Goal: Task Accomplishment & Management: Manage account settings

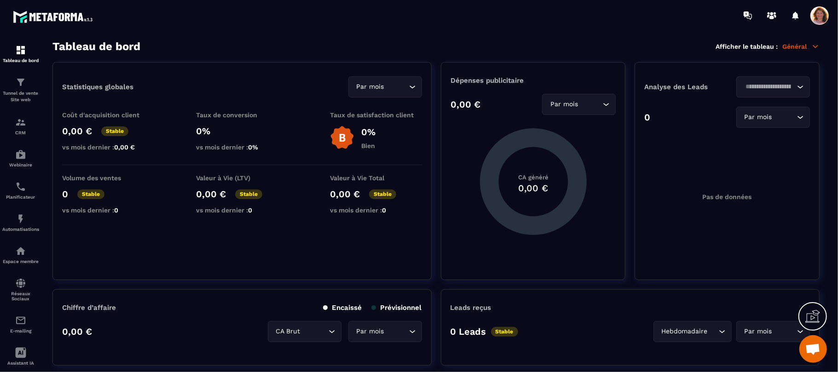
scroll to position [500, 0]
click at [811, 351] on span "Ouvrir le chat" at bounding box center [813, 350] width 15 height 13
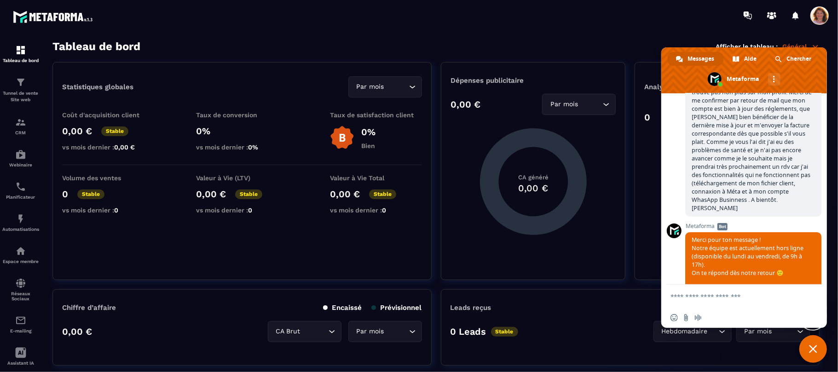
scroll to position [0, 0]
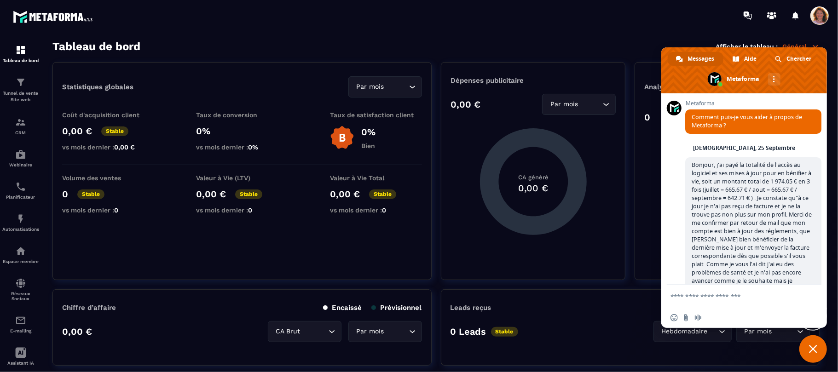
click at [619, 24] on div at bounding box center [473, 15] width 730 height 31
click at [813, 346] on span "Fermer le chat" at bounding box center [813, 349] width 8 height 8
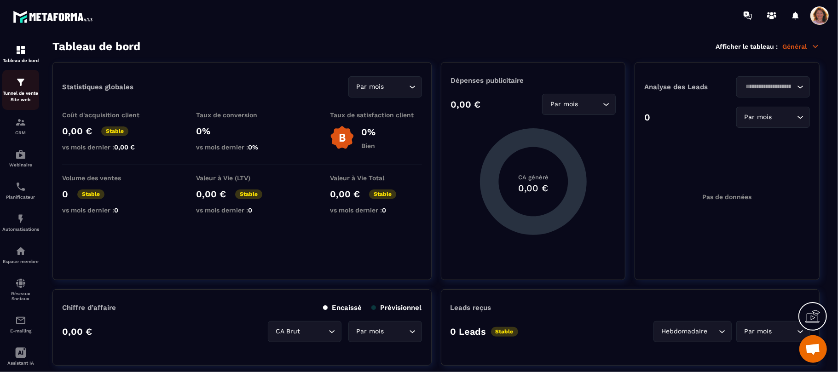
click at [17, 92] on p "Tunnel de vente Site web" at bounding box center [20, 96] width 37 height 13
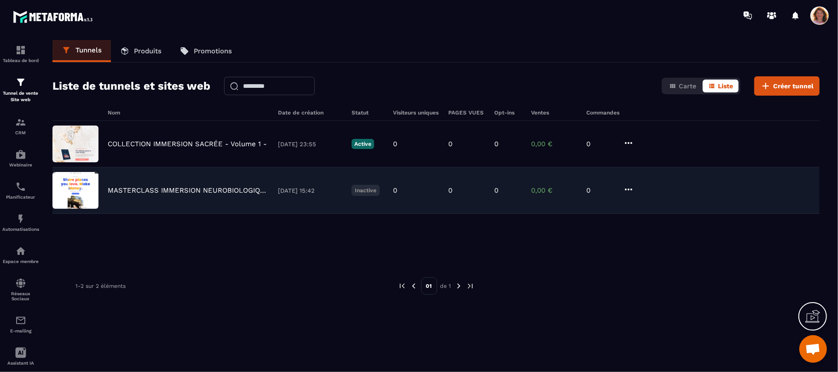
click at [173, 191] on p "MASTERCLASS IMMERSION NEUROBIOLOGIQUE" at bounding box center [188, 190] width 161 height 8
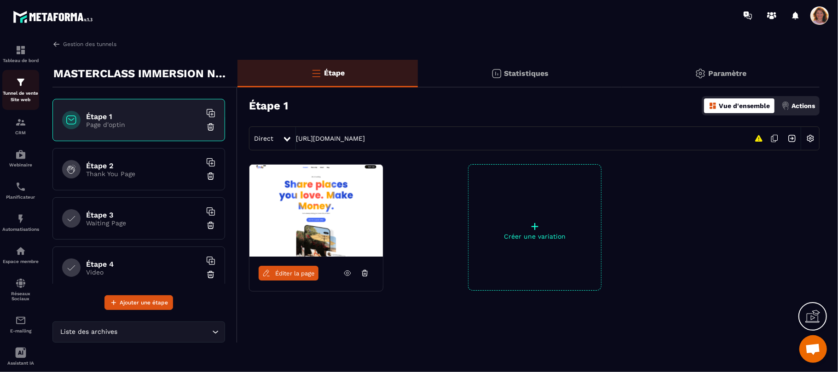
click at [23, 97] on p "Tunnel de vente Site web" at bounding box center [20, 96] width 37 height 13
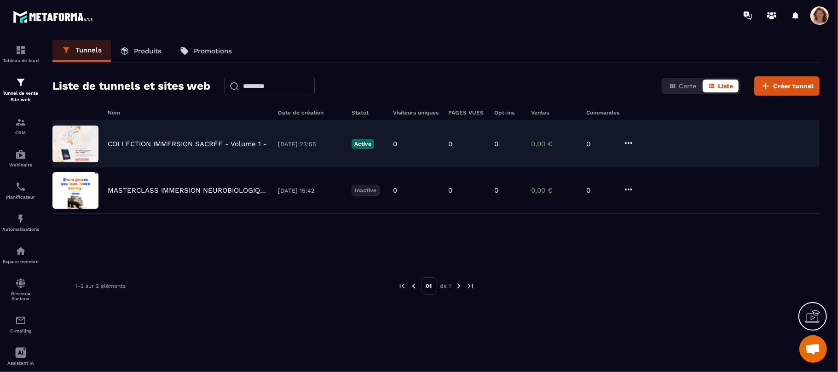
click at [630, 143] on icon at bounding box center [628, 143] width 11 height 11
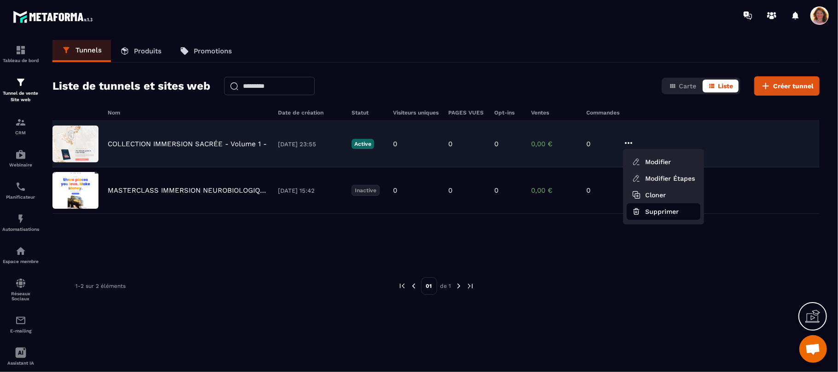
click at [638, 210] on icon "button" at bounding box center [637, 210] width 6 height 0
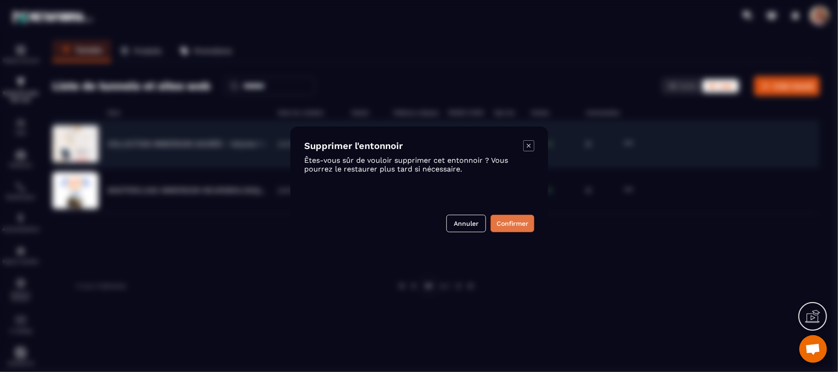
click at [516, 226] on button "Confirmer" at bounding box center [513, 223] width 44 height 17
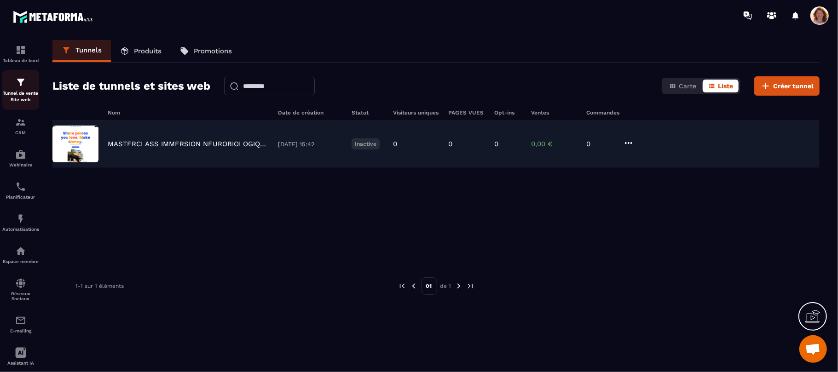
click at [17, 91] on p "Tunnel de vente Site web" at bounding box center [20, 96] width 37 height 13
click at [206, 52] on p "Promotions" at bounding box center [213, 51] width 38 height 8
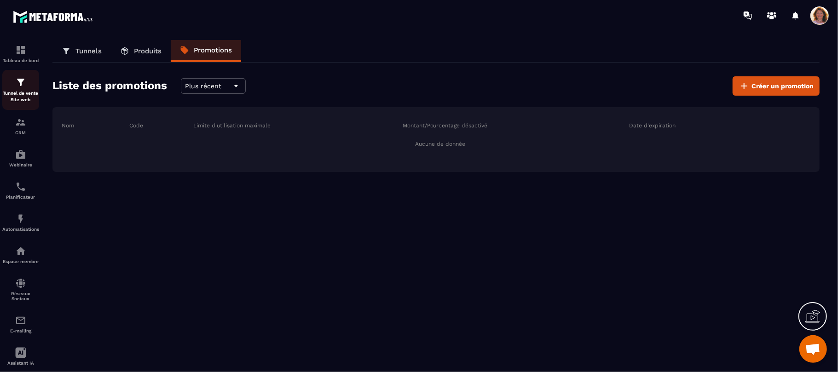
click at [13, 93] on p "Tunnel de vente Site web" at bounding box center [20, 96] width 37 height 13
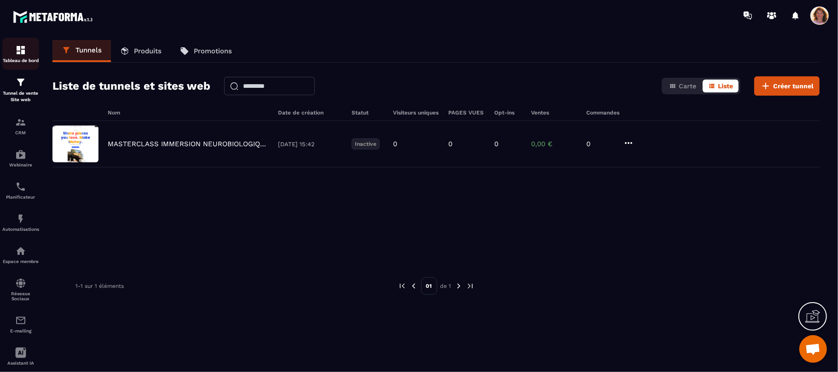
click at [22, 50] on img at bounding box center [20, 50] width 11 height 11
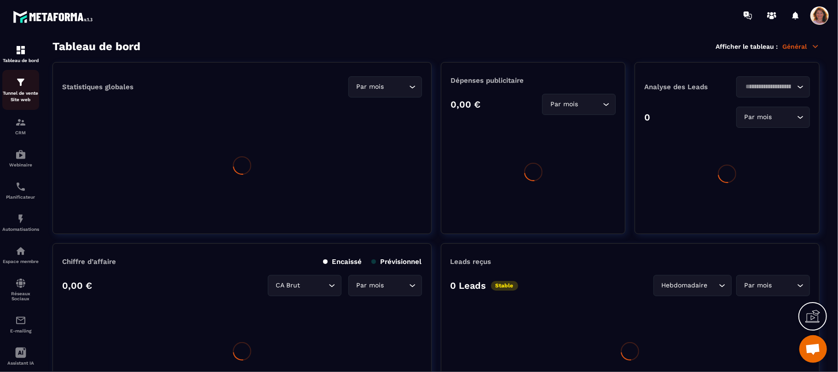
click at [22, 93] on p "Tunnel de vente Site web" at bounding box center [20, 96] width 37 height 13
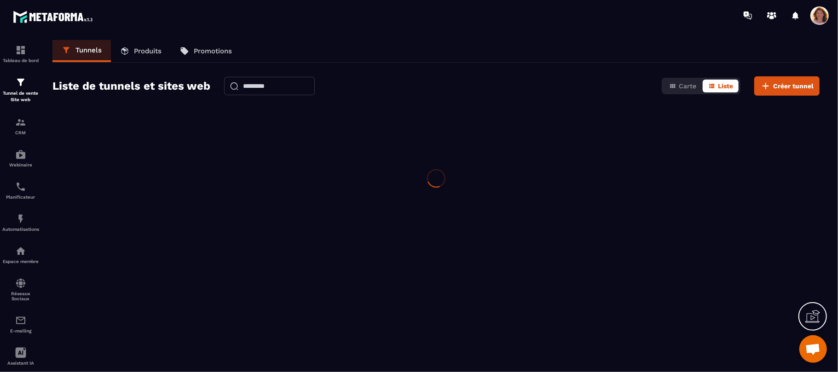
click at [22, 93] on p "Tunnel de vente Site web" at bounding box center [20, 96] width 37 height 13
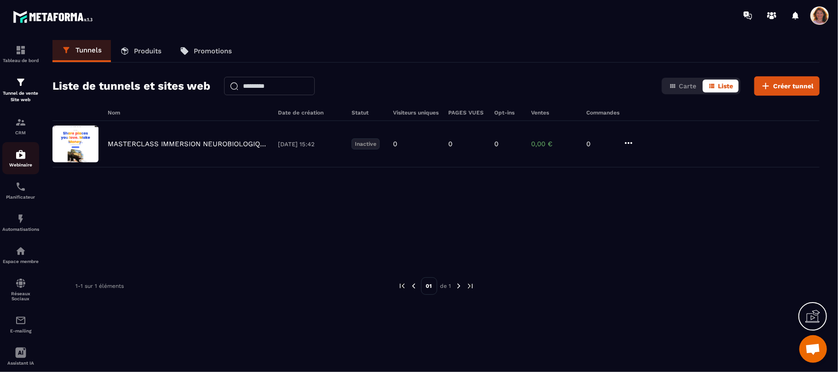
click at [22, 157] on img at bounding box center [20, 154] width 11 height 11
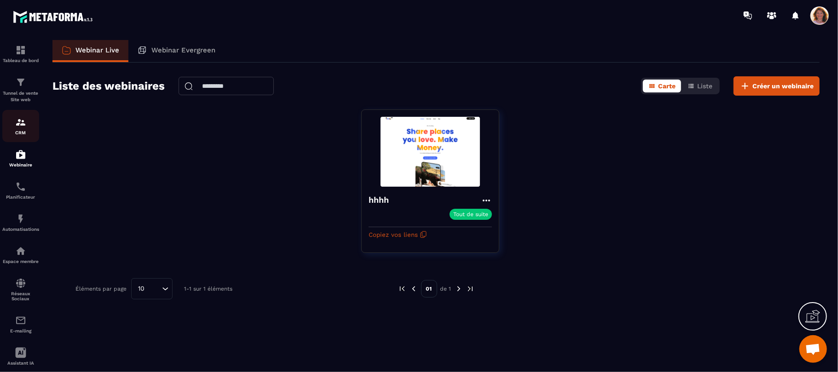
click at [23, 128] on img at bounding box center [20, 122] width 11 height 11
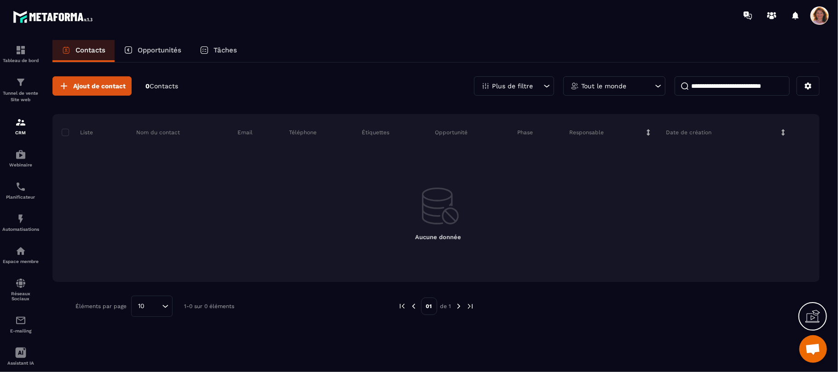
click at [0, 0] on img at bounding box center [0, 0] width 0 height 0
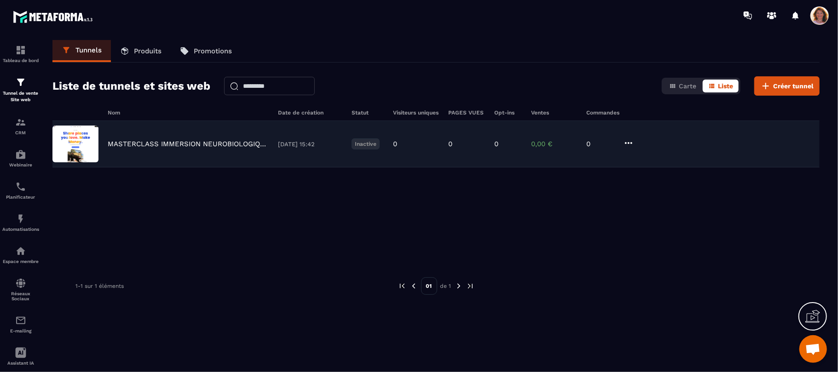
click at [73, 140] on img at bounding box center [75, 144] width 46 height 37
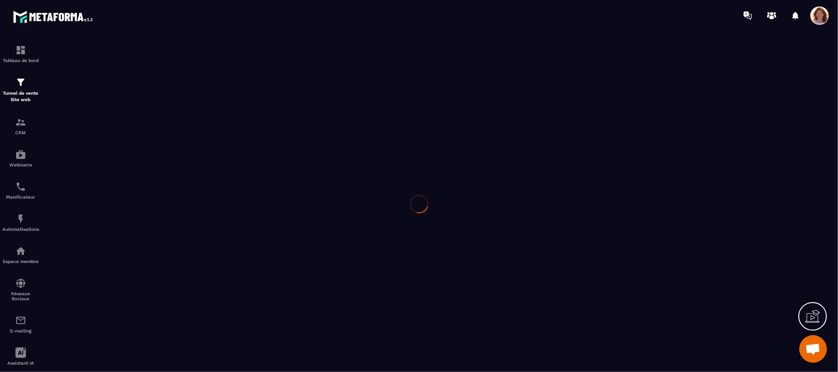
click at [73, 140] on div at bounding box center [419, 204] width 838 height 347
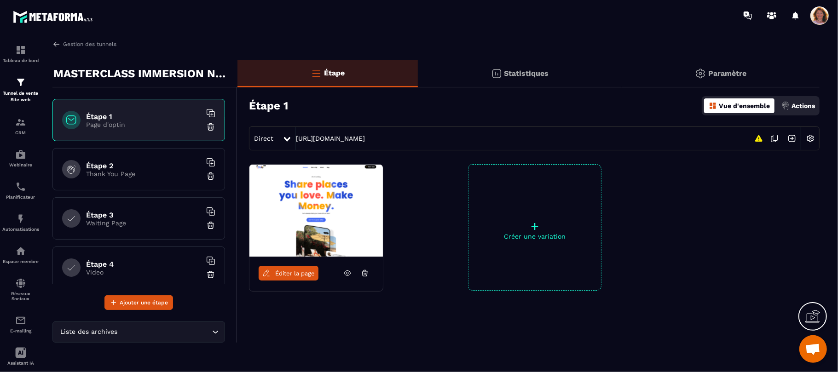
click at [248, 37] on section "Tableau de bord Tunnel de vente Site web CRM Webinaire Planificateur Automatisa…" at bounding box center [419, 204] width 838 height 347
click at [20, 260] on div "Espace membre" at bounding box center [20, 255] width 37 height 18
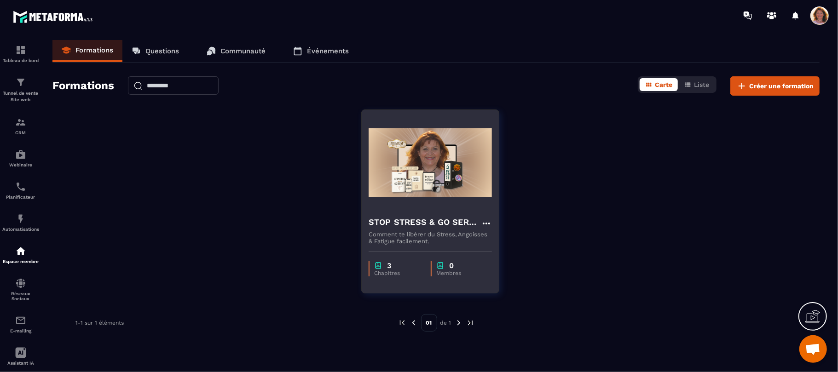
click at [429, 172] on img at bounding box center [430, 163] width 123 height 92
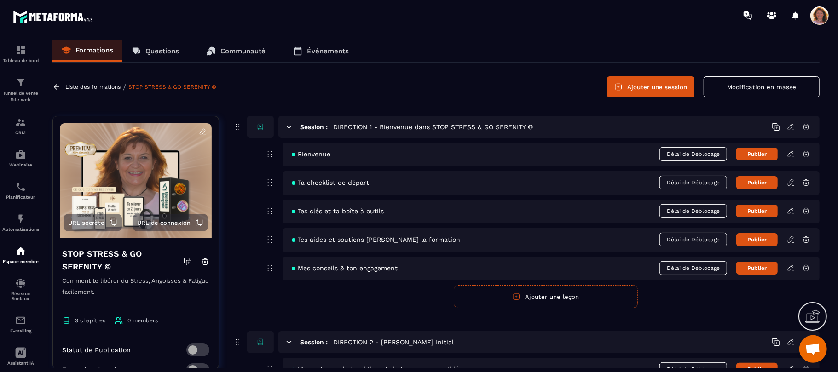
click at [54, 85] on icon at bounding box center [56, 87] width 8 height 8
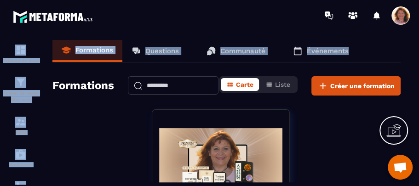
drag, startPoint x: 419, startPoint y: 25, endPoint x: 419, endPoint y: 59, distance: 33.6
click at [419, 59] on main "Tableau de bord Tunnel de vente Site web CRM Webinaire Planificateur Automatisa…" at bounding box center [209, 93] width 419 height 186
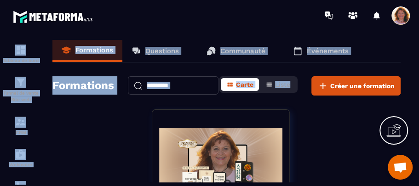
drag, startPoint x: 419, startPoint y: 37, endPoint x: 419, endPoint y: 68, distance: 30.8
click at [419, 68] on main "Tableau de bord Tunnel de vente Site web CRM Webinaire Planificateur Automatisa…" at bounding box center [209, 93] width 419 height 186
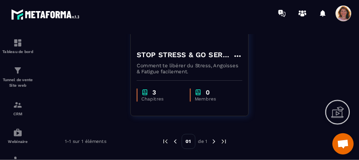
scroll to position [176, 0]
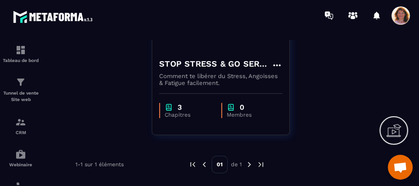
click at [401, 16] on span at bounding box center [401, 15] width 18 height 18
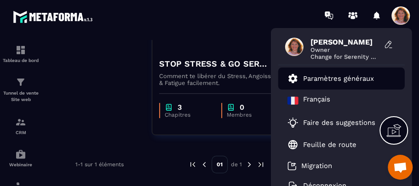
click at [304, 80] on p "Paramètres généraux" at bounding box center [338, 79] width 71 height 8
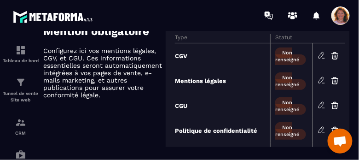
scroll to position [494, 0]
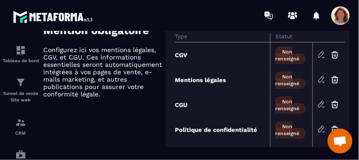
click at [321, 54] on icon at bounding box center [322, 54] width 8 height 8
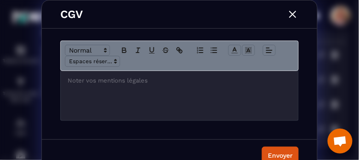
click at [292, 14] on img "Modal window" at bounding box center [293, 14] width 12 height 12
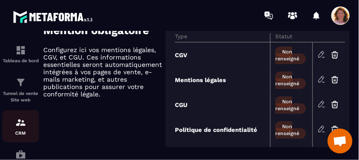
click at [23, 131] on p "CRM" at bounding box center [20, 132] width 37 height 5
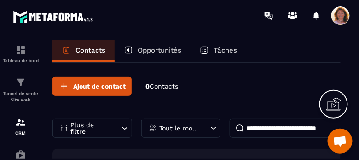
click at [297, 93] on div "Ajout de contact 0 Contacts" at bounding box center [196, 91] width 288 height 31
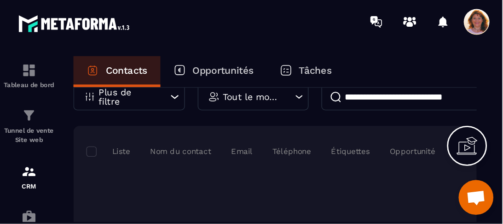
scroll to position [52, 0]
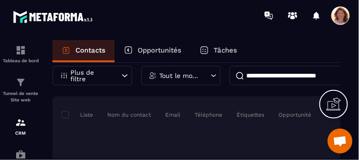
click at [297, 93] on div "Ajout de contact 0 Contacts Plus de filtre Tout le monde Liste Nom du contact E…" at bounding box center [196, 161] width 288 height 303
click at [334, 106] on icon at bounding box center [333, 104] width 15 height 15
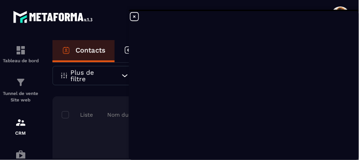
click at [135, 14] on icon at bounding box center [134, 16] width 11 height 11
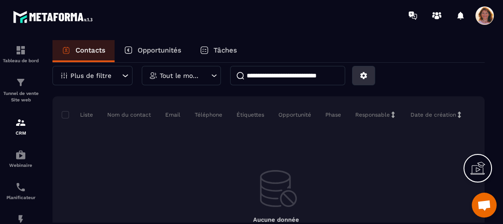
click at [363, 78] on icon at bounding box center [364, 75] width 8 height 8
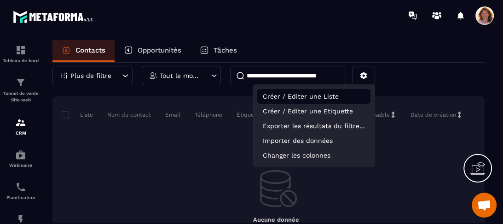
click at [337, 93] on p "Créer / Editer une Liste" at bounding box center [313, 96] width 113 height 15
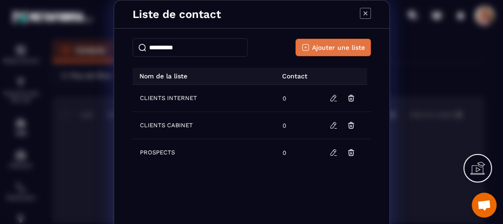
click at [325, 50] on span "Ajouter une liste" at bounding box center [338, 47] width 53 height 9
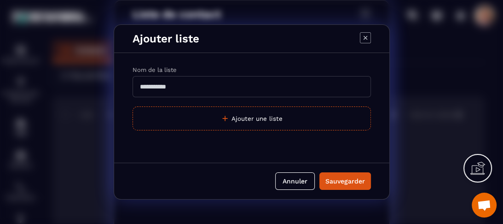
click at [244, 85] on input "Modal window" at bounding box center [252, 86] width 238 height 21
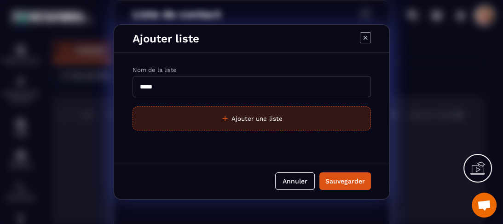
type input "****"
click at [312, 121] on button "Ajouter une liste" at bounding box center [252, 118] width 238 height 24
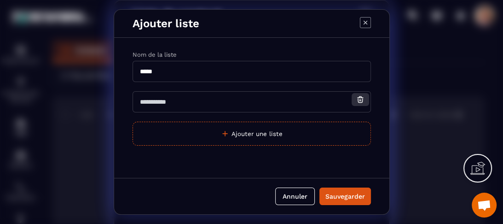
click at [357, 101] on icon "Modal window" at bounding box center [360, 99] width 8 height 8
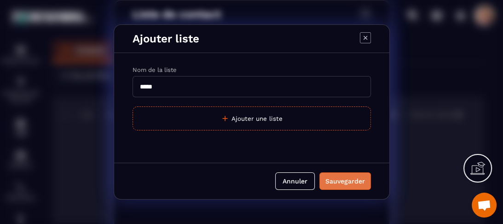
click at [346, 186] on button "Sauvegarder" at bounding box center [345, 180] width 52 height 17
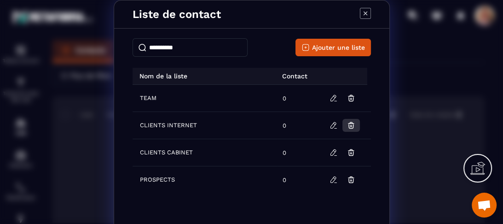
click at [350, 125] on icon "Modal window" at bounding box center [350, 125] width 1 height 1
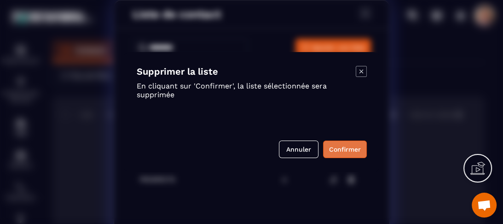
click at [346, 149] on button "Confirmer" at bounding box center [345, 148] width 44 height 17
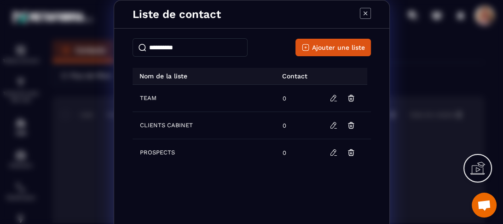
click at [366, 13] on icon "Modal window" at bounding box center [365, 13] width 11 height 11
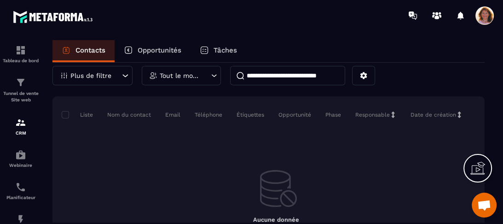
click at [190, 75] on p "Tout le monde" at bounding box center [180, 75] width 41 height 6
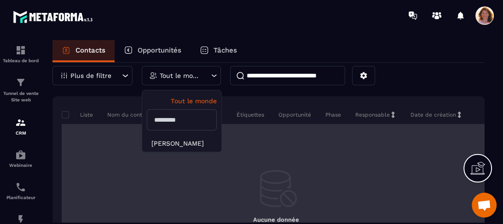
click at [354, 125] on td "Aucune donnée" at bounding box center [279, 185] width 434 height 122
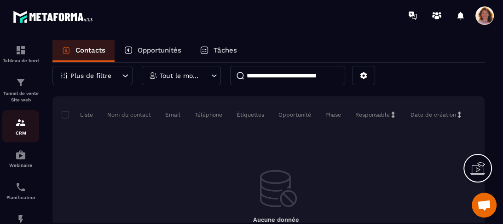
click at [17, 129] on div "CRM" at bounding box center [20, 126] width 37 height 18
click at [162, 48] on p "Opportunités" at bounding box center [160, 50] width 44 height 8
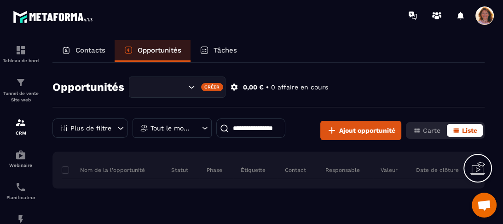
click at [88, 54] on p "Contacts" at bounding box center [90, 50] width 30 height 8
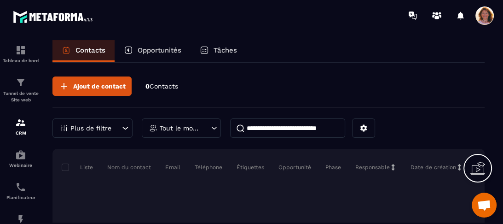
click at [83, 167] on p "Liste" at bounding box center [77, 166] width 31 height 7
click at [468, 116] on div "Ajout de contact 0 Contacts Plus de filtre Tout le monde" at bounding box center [268, 106] width 432 height 61
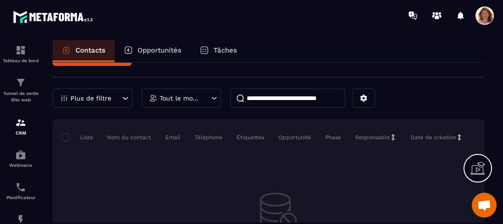
scroll to position [29, 0]
click at [476, 163] on icon at bounding box center [477, 168] width 15 height 15
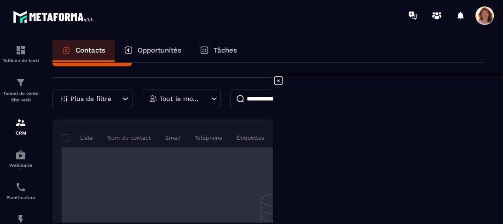
click at [241, 157] on td "Aucune donnée" at bounding box center [279, 208] width 434 height 122
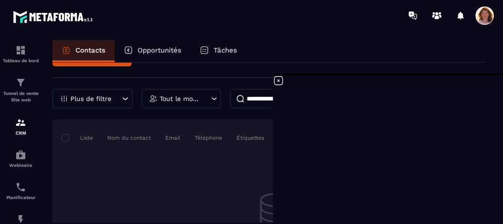
click at [278, 75] on icon at bounding box center [278, 80] width 11 height 11
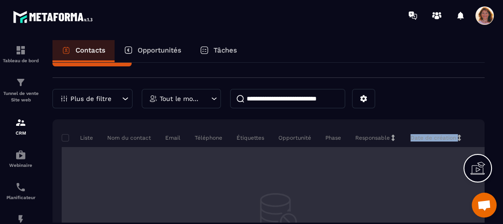
drag, startPoint x: 389, startPoint y: 139, endPoint x: 374, endPoint y: 149, distance: 18.0
click at [374, 149] on tbody "Liste Nom du contact Email Téléphone Étiquettes Opportunité Phase Responsable D…" at bounding box center [279, 198] width 434 height 140
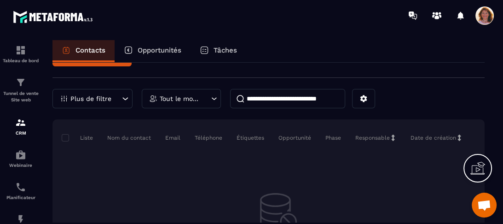
click at [374, 140] on p "Responsable" at bounding box center [372, 137] width 35 height 7
click at [173, 53] on p "Opportunités" at bounding box center [160, 50] width 44 height 8
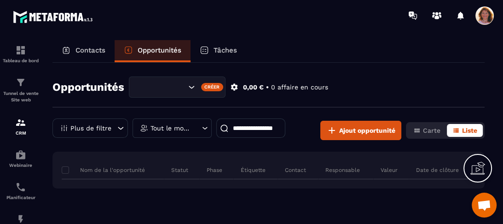
click at [221, 54] on p "Tâches" at bounding box center [225, 50] width 23 height 8
